Goal: Book appointment/travel/reservation

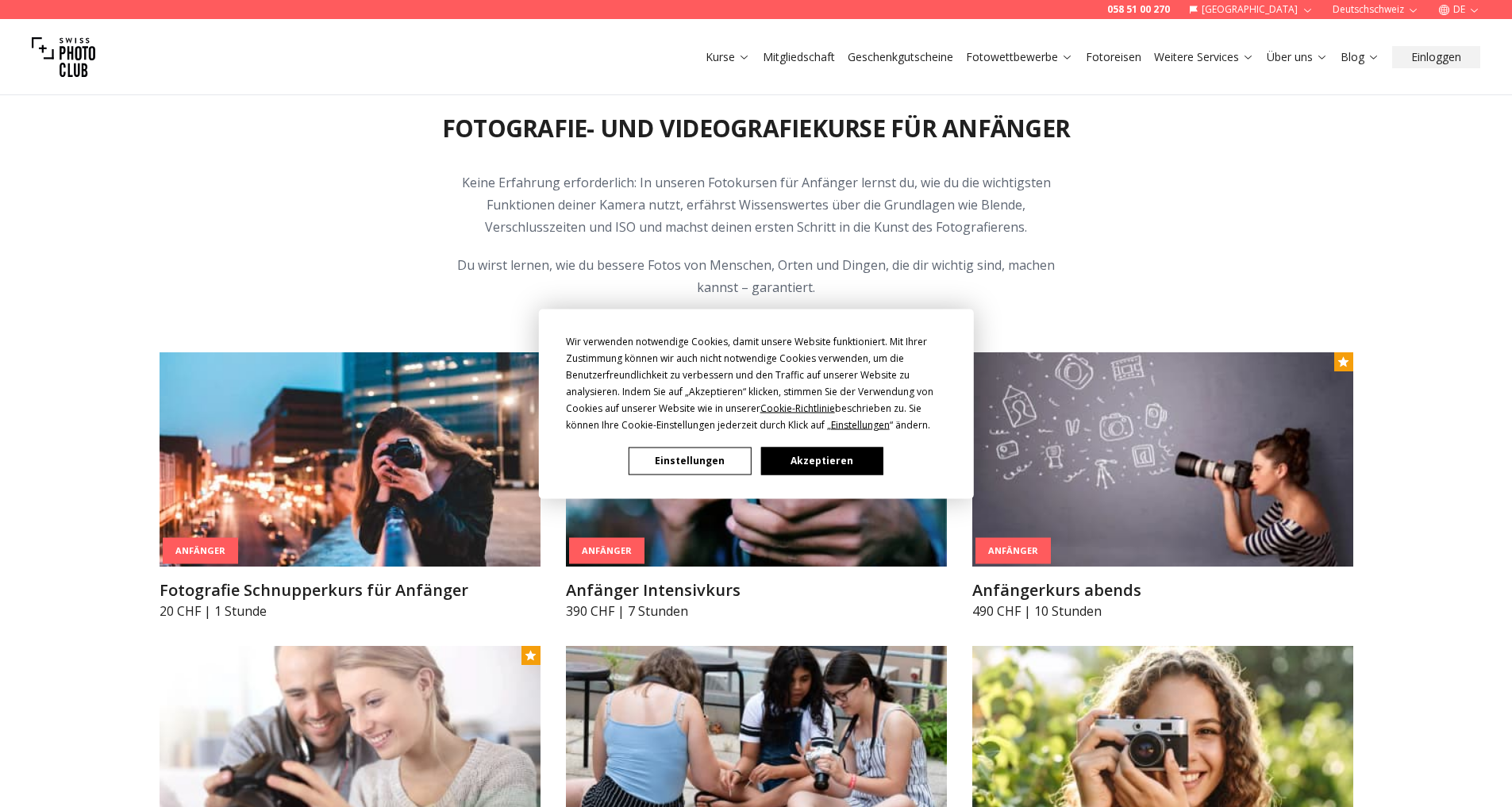
click at [836, 461] on button "Akzeptieren" at bounding box center [822, 461] width 123 height 28
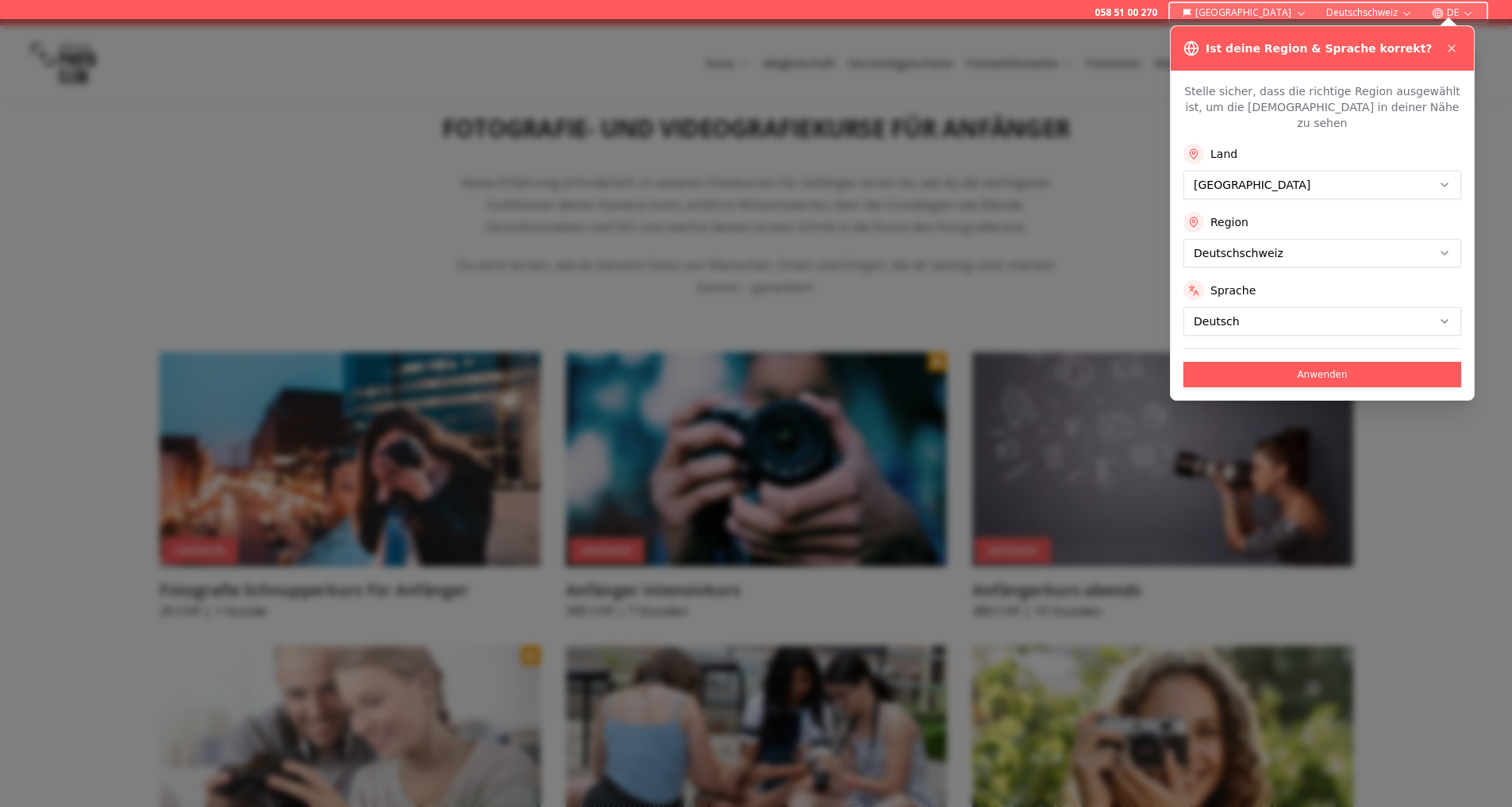
click at [1088, 252] on div at bounding box center [756, 413] width 1512 height 788
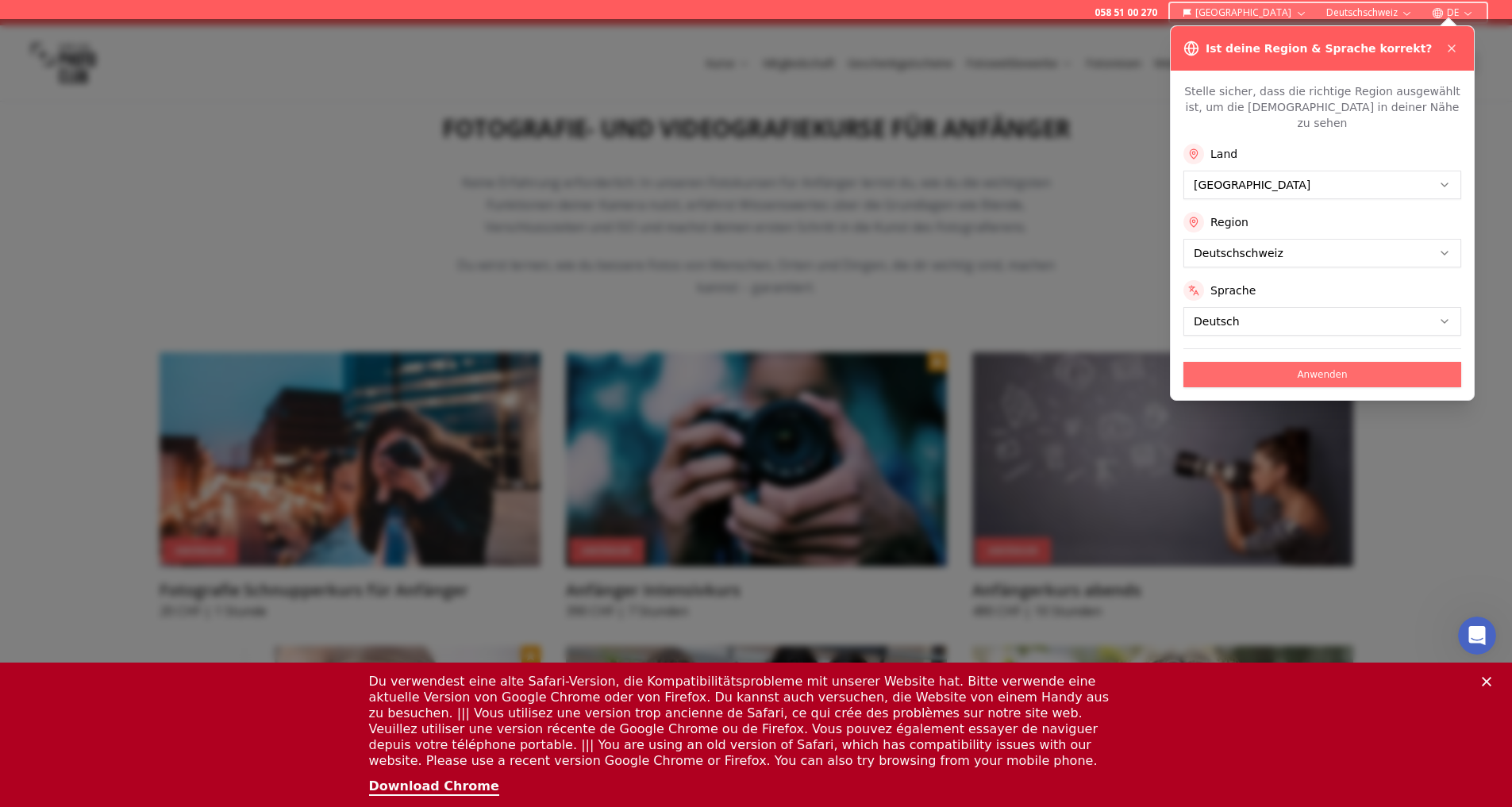
click at [1311, 362] on button "Anwenden" at bounding box center [1322, 375] width 278 height 26
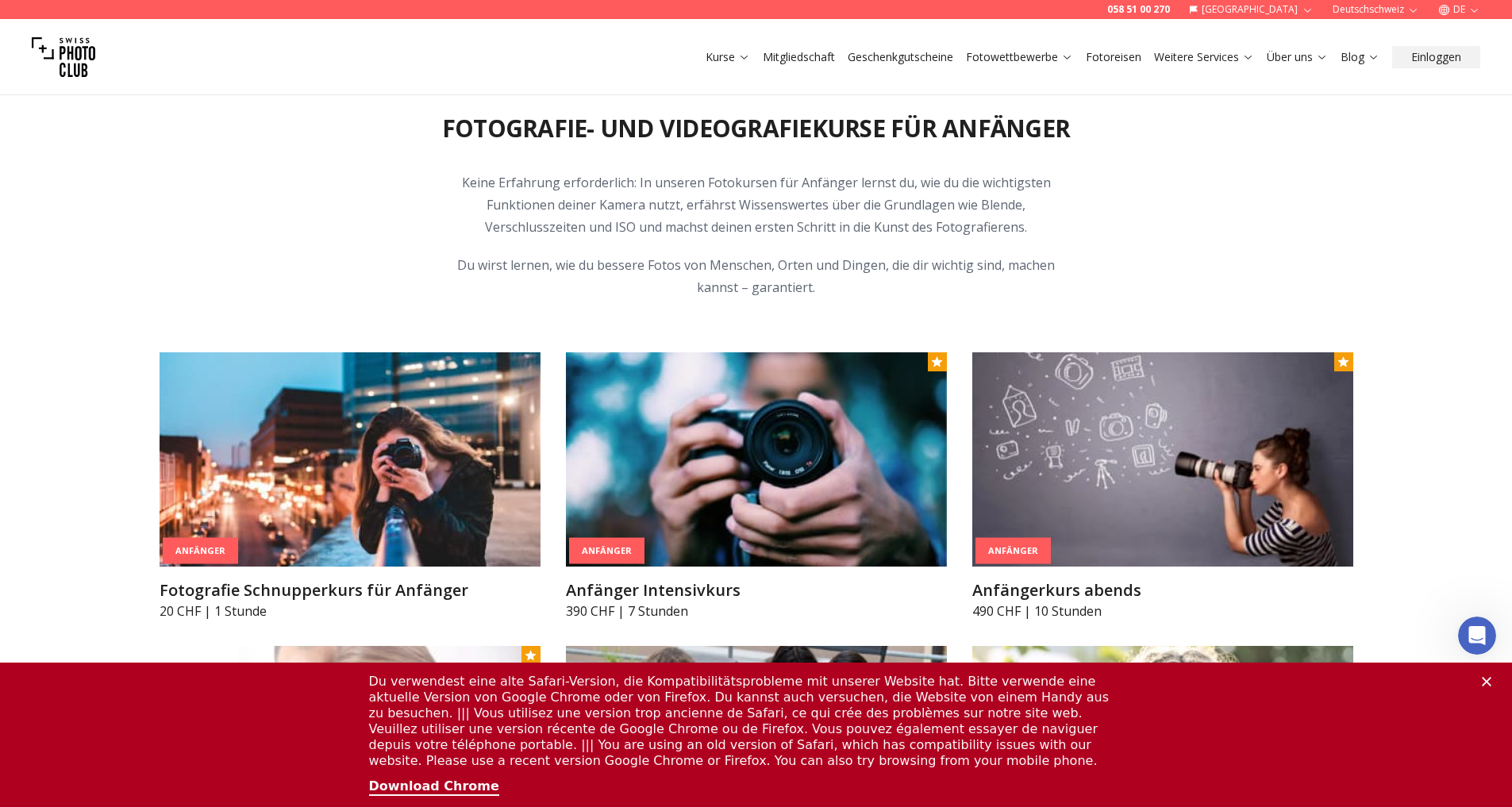
click at [1492, 682] on polygon "Schließen" at bounding box center [1486, 681] width 9 height 9
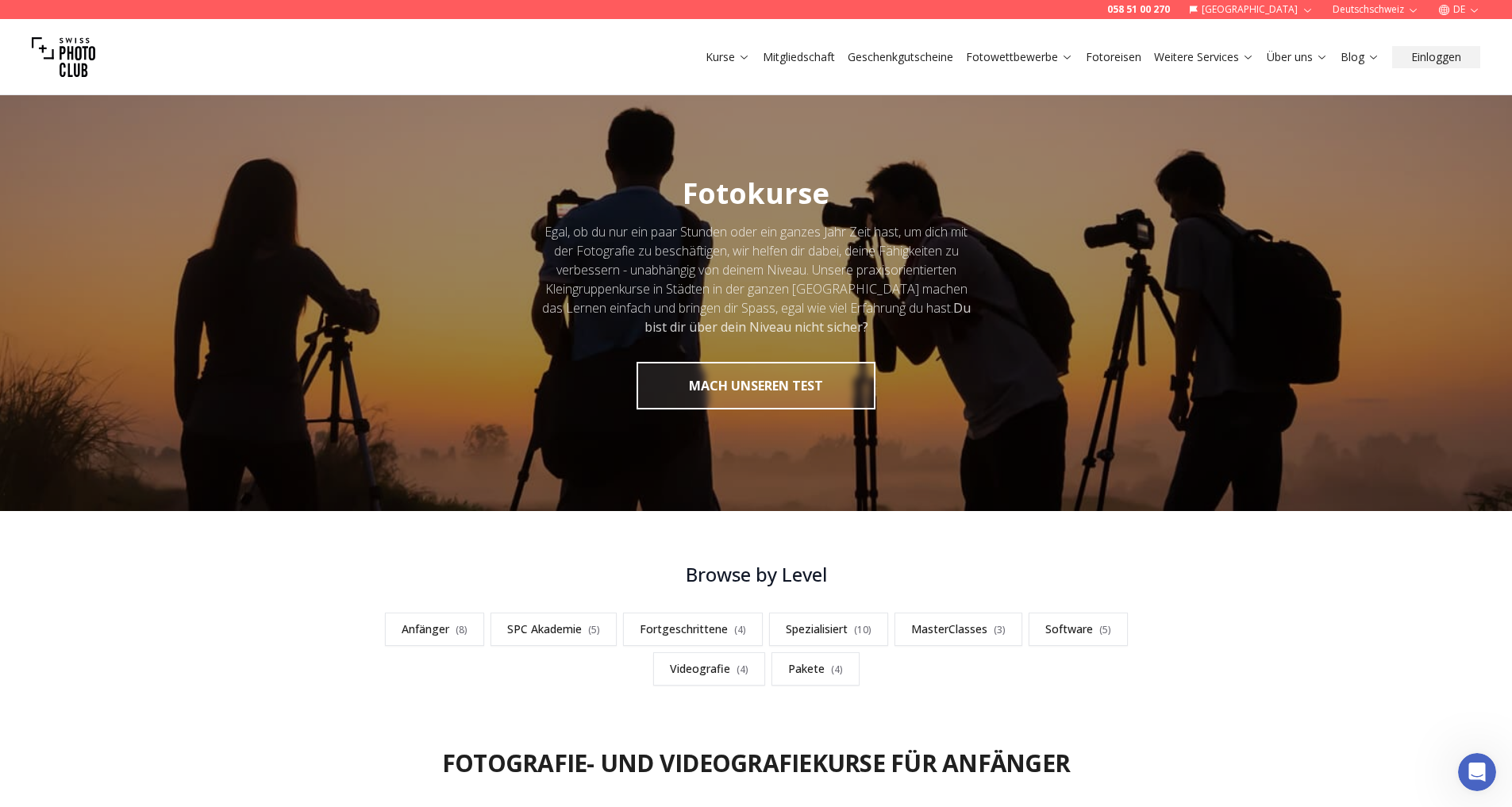
click at [1134, 55] on link "Fotoreisen" at bounding box center [1113, 57] width 55 height 16
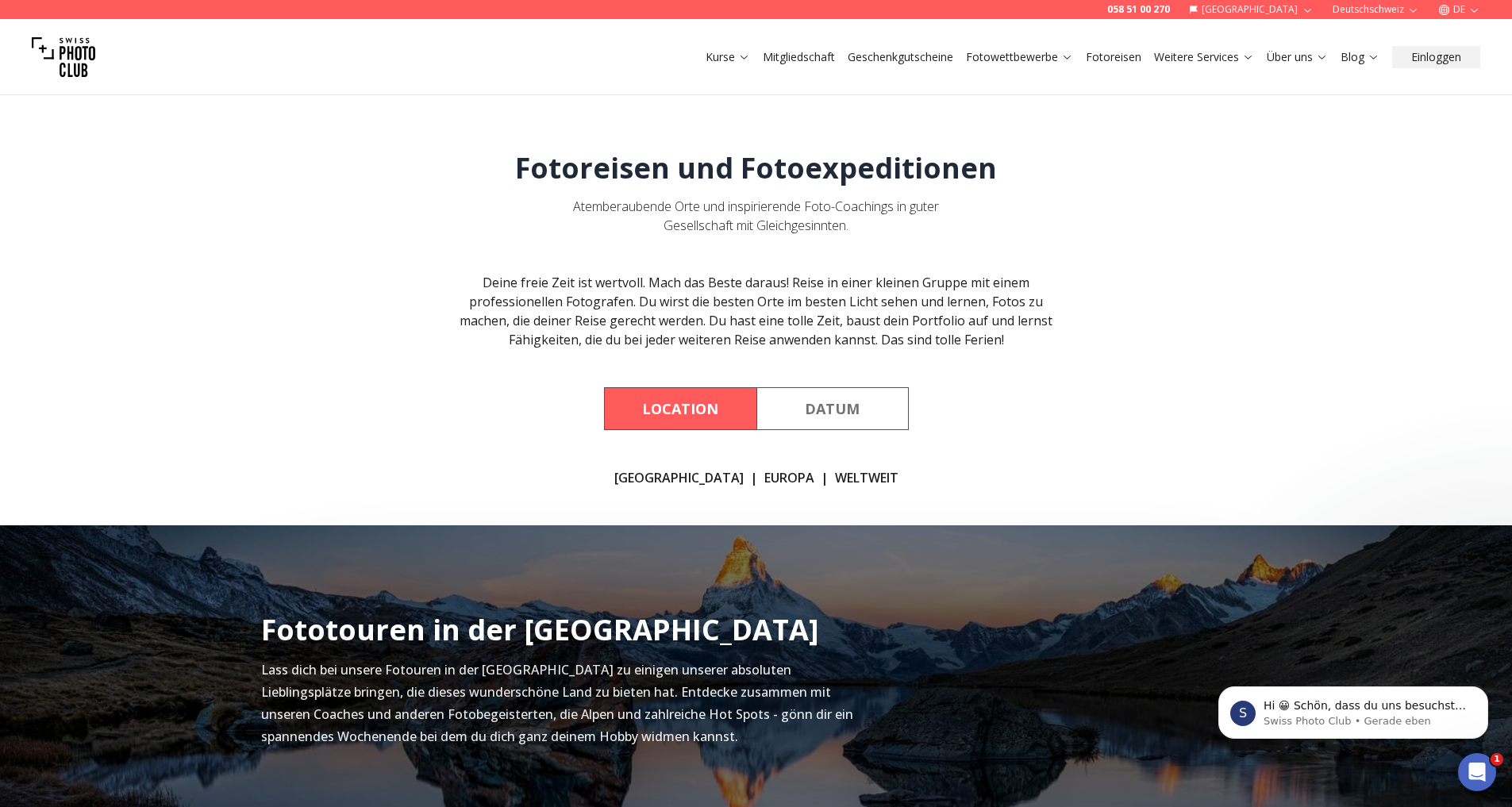
click at [767, 475] on link "EUROPA" at bounding box center [789, 478] width 50 height 19
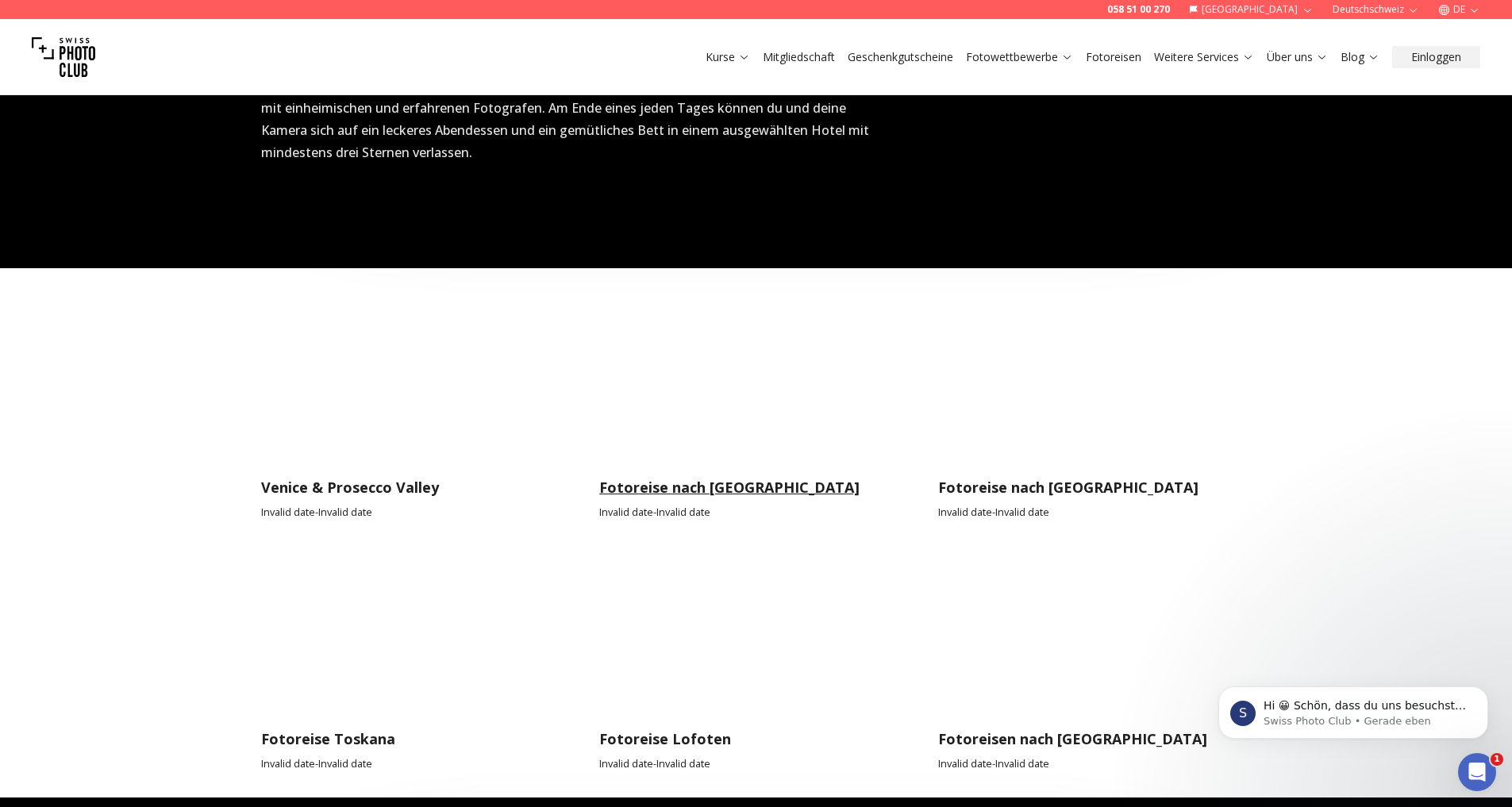
scroll to position [1354, 0]
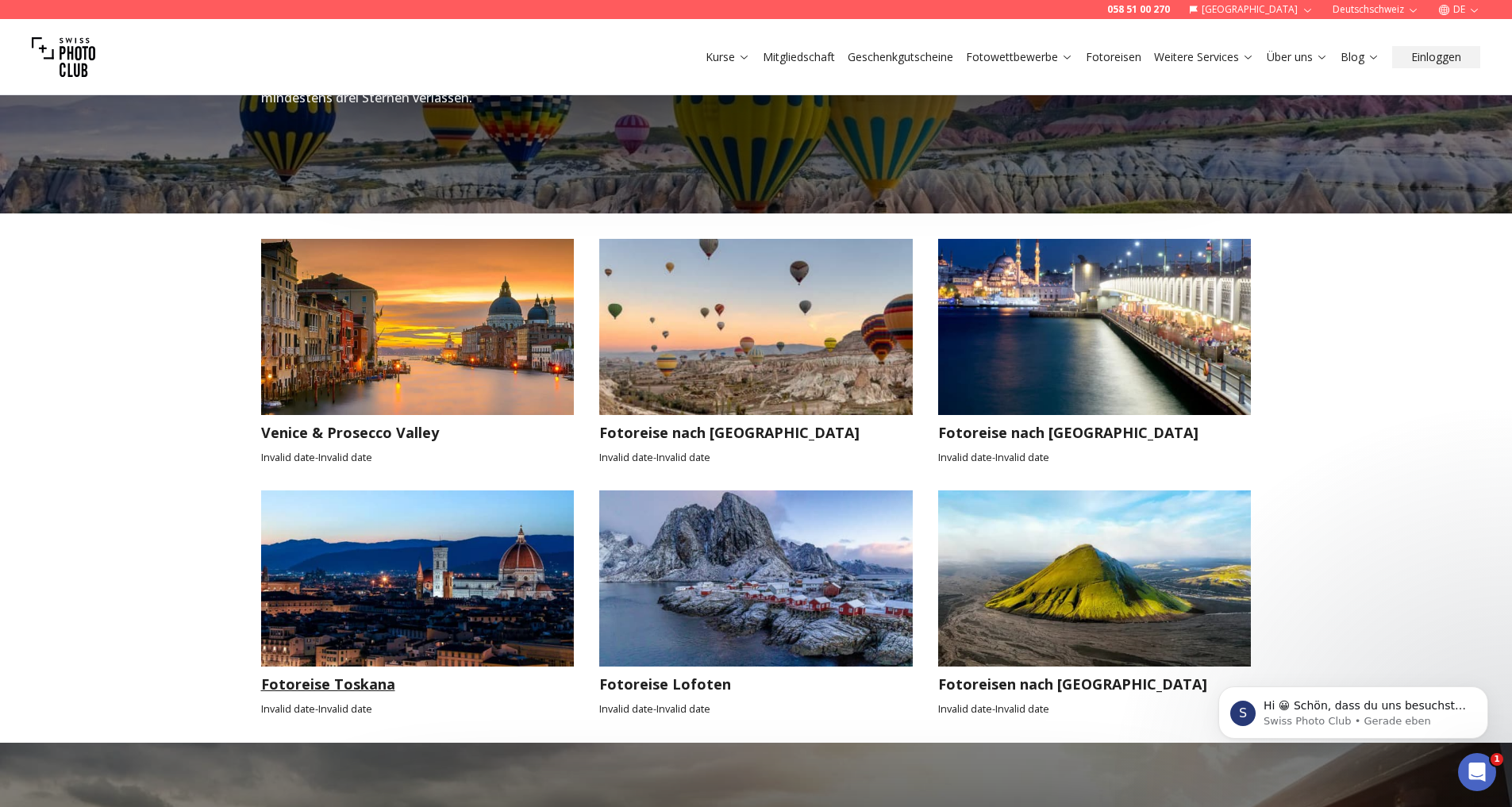
click at [485, 510] on img at bounding box center [418, 578] width 313 height 176
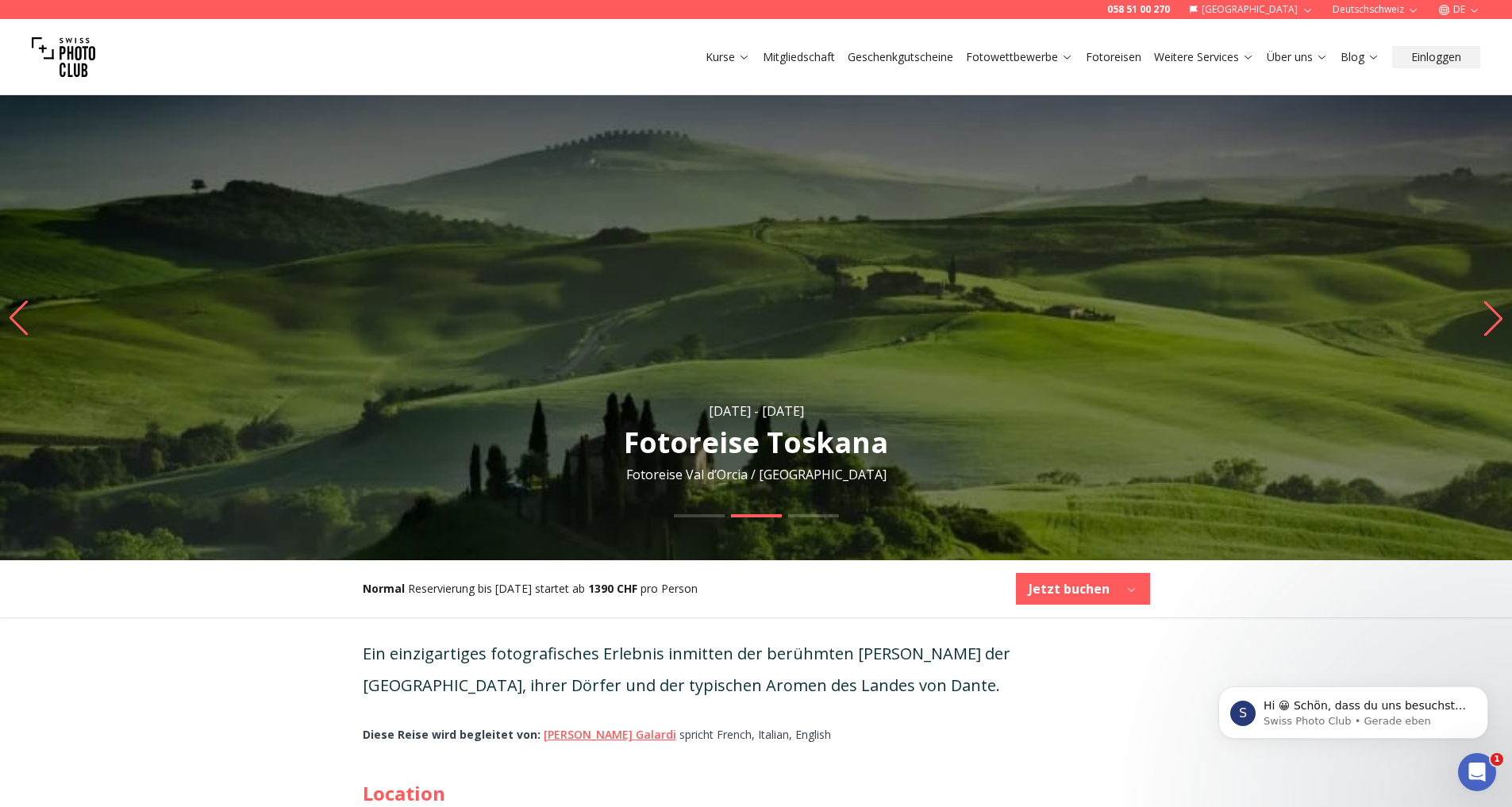
scroll to position [17, 0]
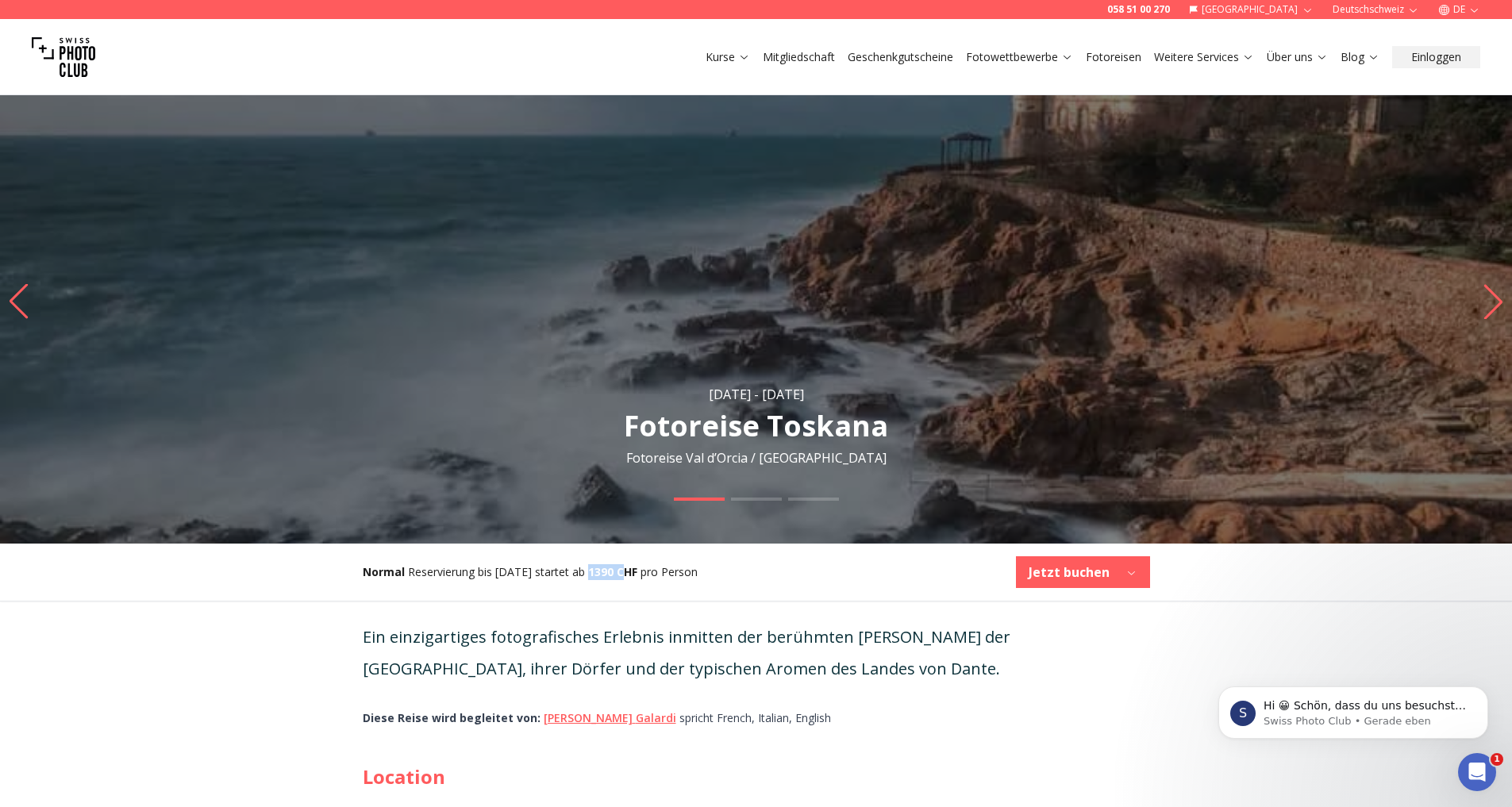
drag, startPoint x: 592, startPoint y: 574, endPoint x: 624, endPoint y: 571, distance: 32.1
click at [624, 571] on b "1390 CHF" at bounding box center [613, 572] width 49 height 15
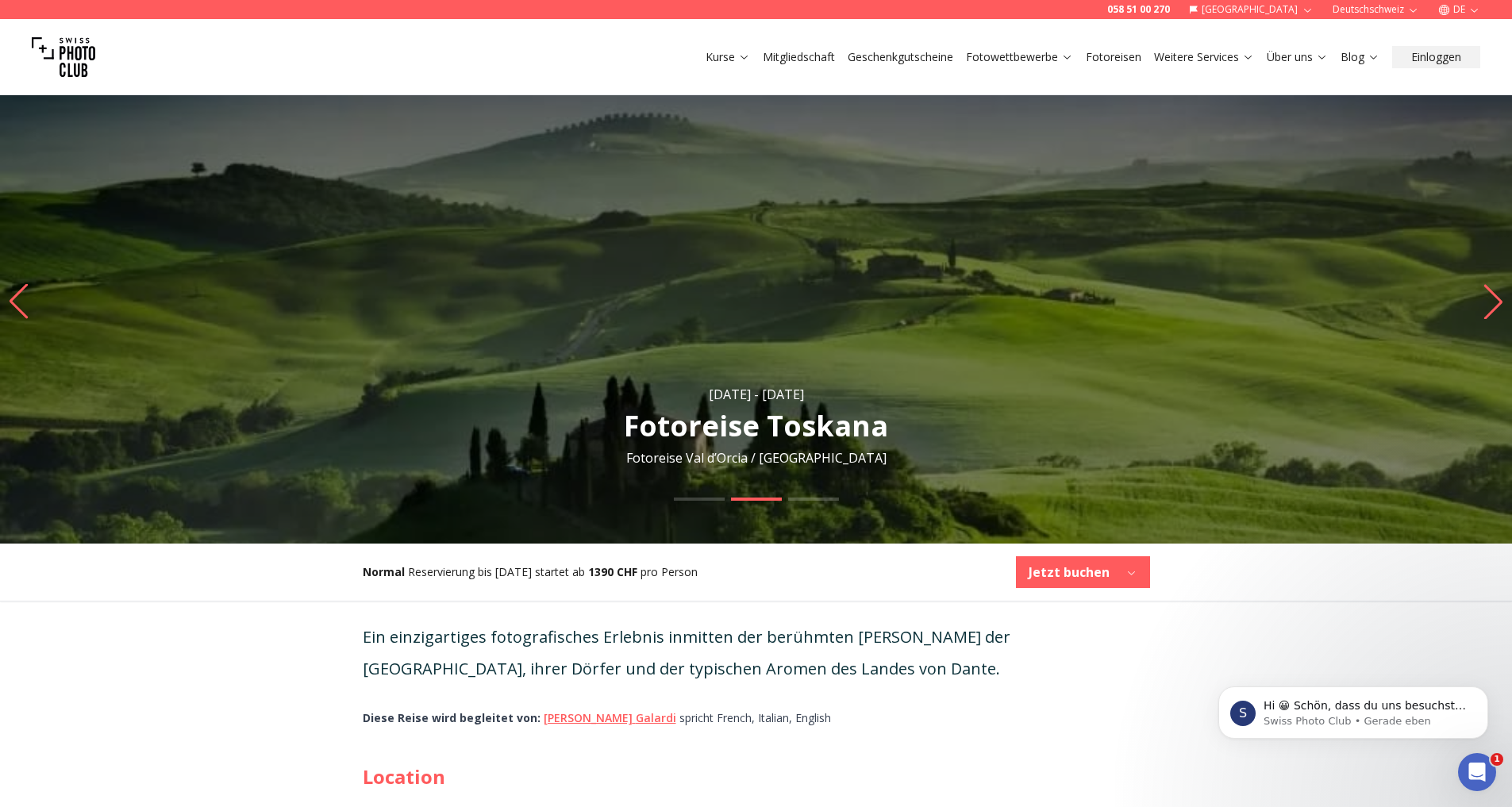
click at [632, 577] on b "1390 CHF" at bounding box center [613, 572] width 49 height 15
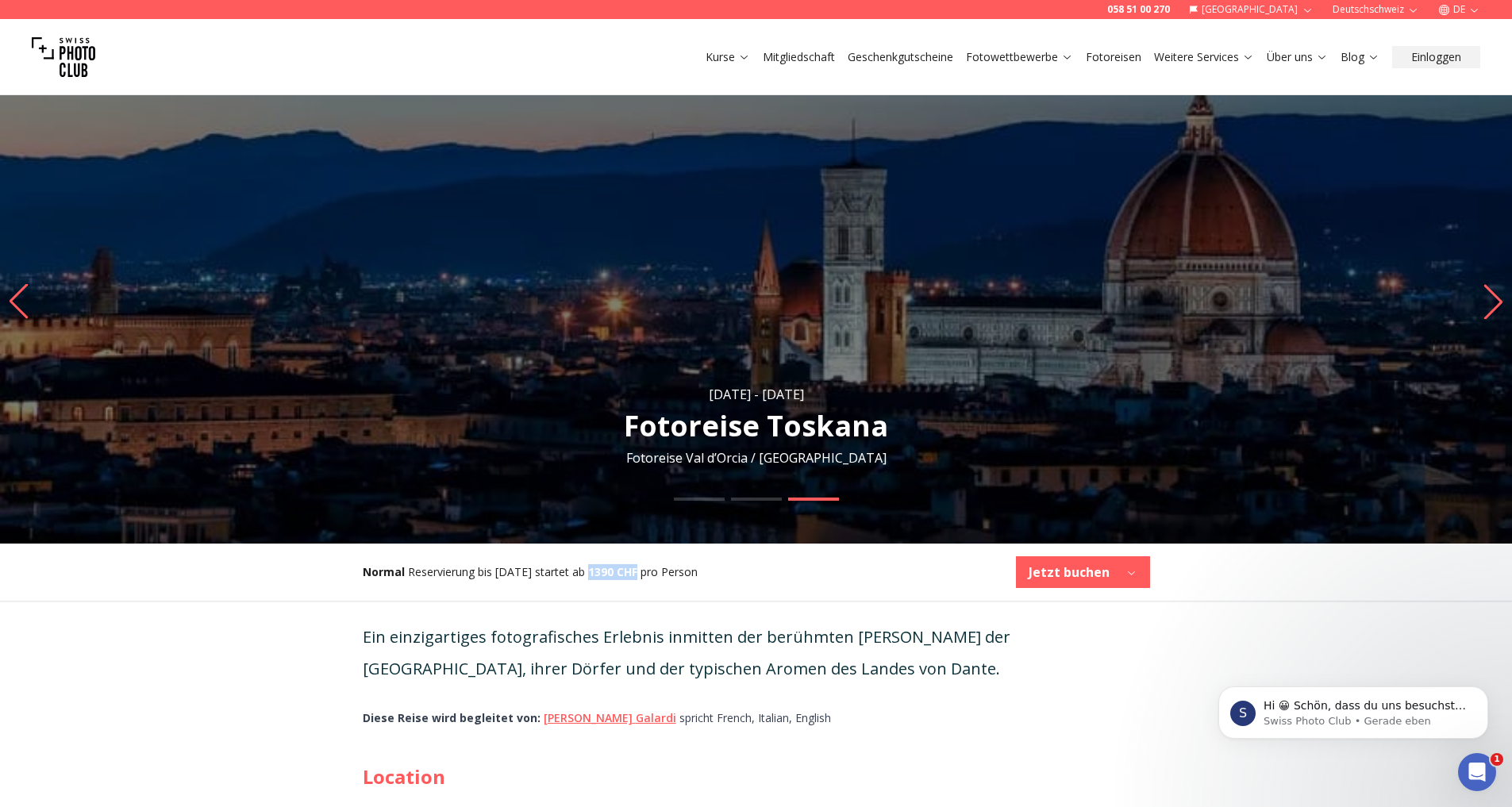
drag, startPoint x: 592, startPoint y: 573, endPoint x: 639, endPoint y: 574, distance: 47.0
click at [638, 574] on b "1390 CHF" at bounding box center [613, 572] width 49 height 15
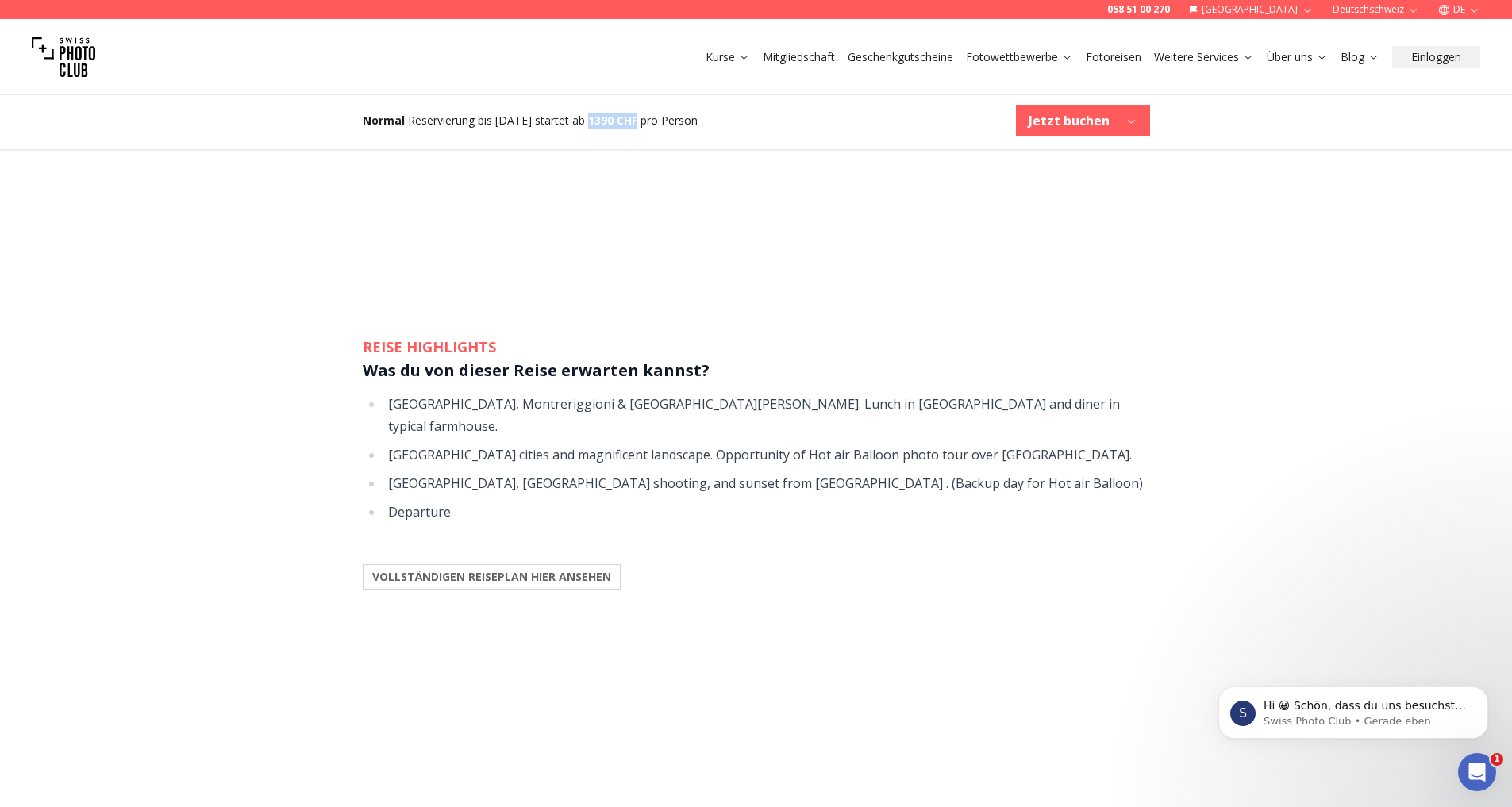
scroll to position [1820, 0]
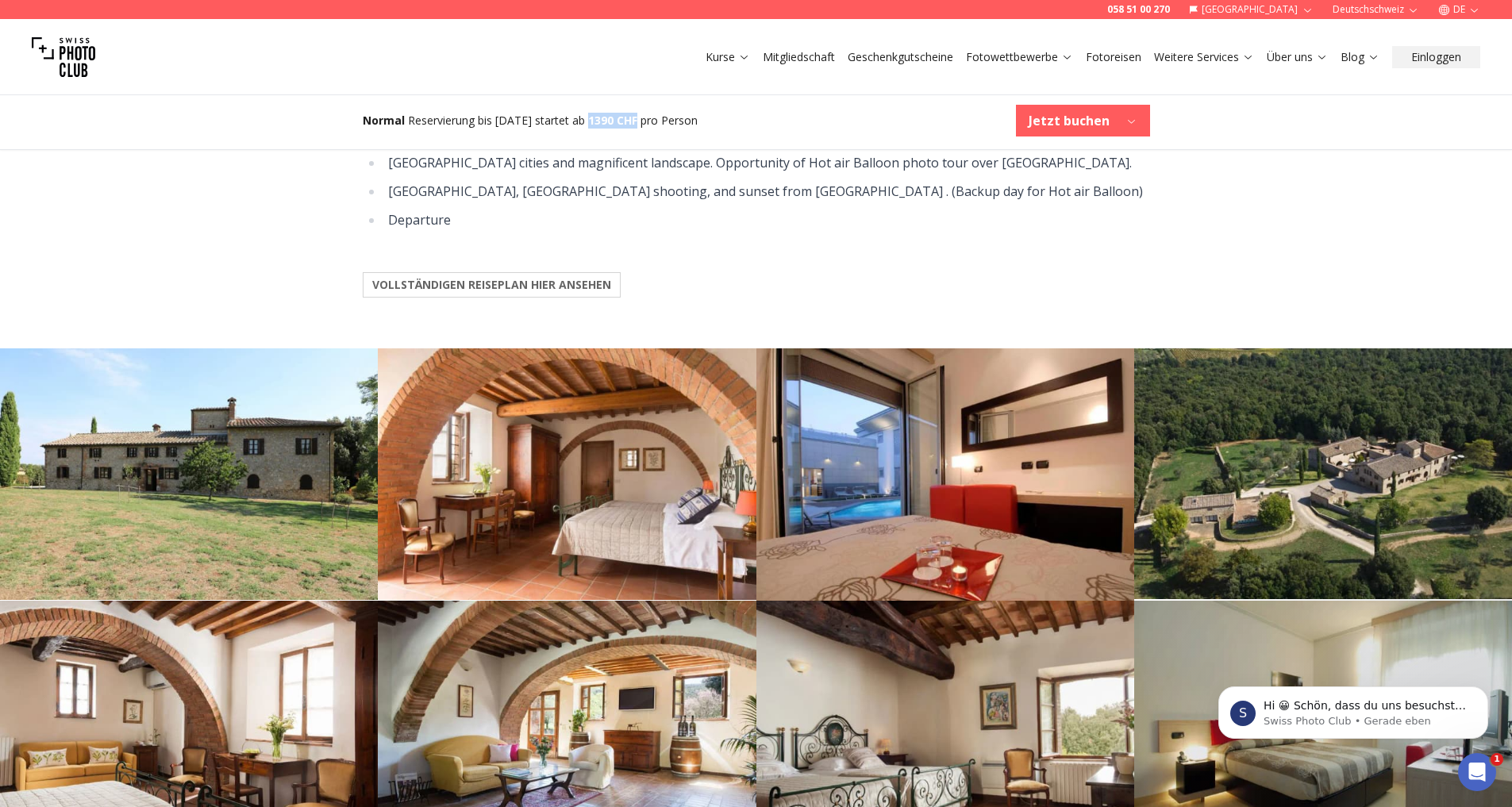
click at [572, 277] on b "VOLLSTÄNDIGEN REISEPLAN HIER ANSEHEN" at bounding box center [491, 284] width 239 height 16
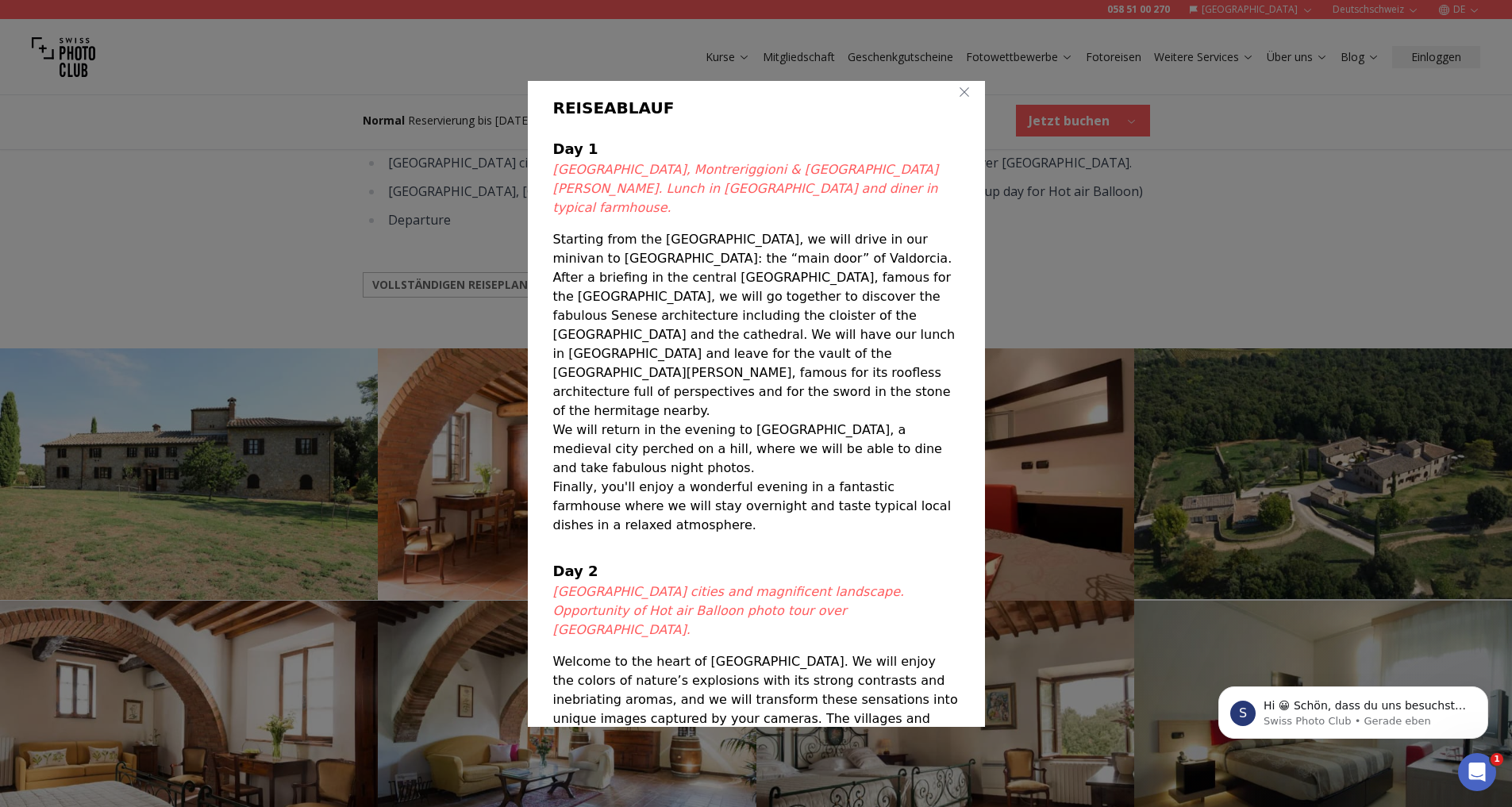
scroll to position [0, 0]
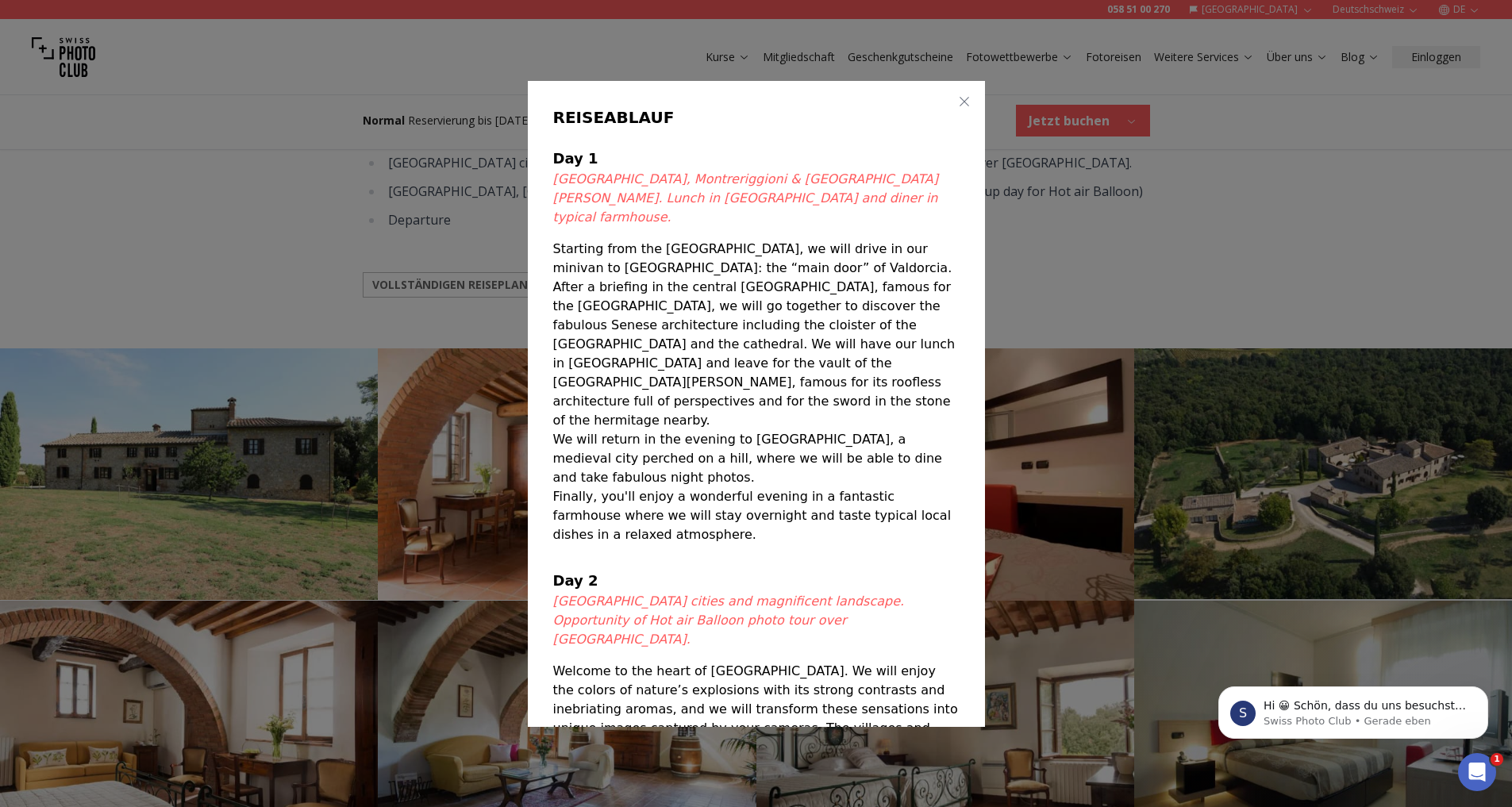
click at [1106, 217] on div at bounding box center [756, 404] width 1512 height 807
